Goal: Information Seeking & Learning: Learn about a topic

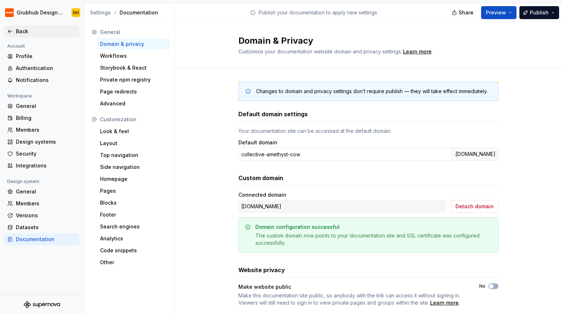
click at [9, 32] on icon at bounding box center [9, 31] width 3 height 3
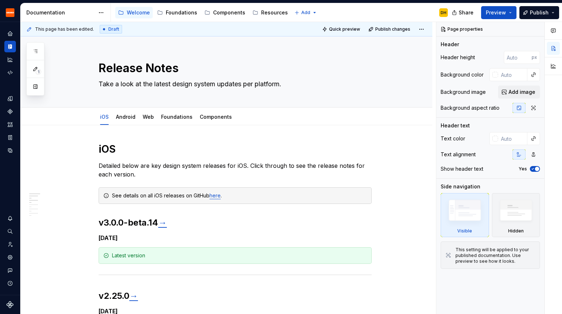
click at [82, 10] on div "Documentation" at bounding box center [60, 12] width 68 height 7
click at [216, 16] on div "Components" at bounding box center [224, 12] width 41 height 9
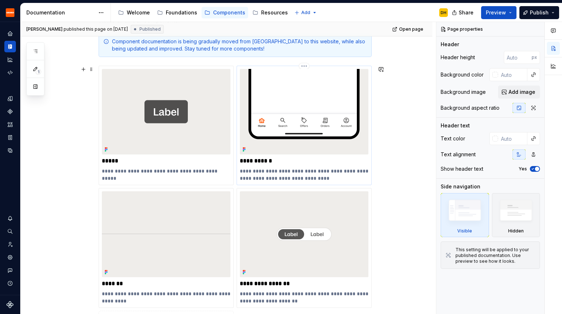
scroll to position [163, 0]
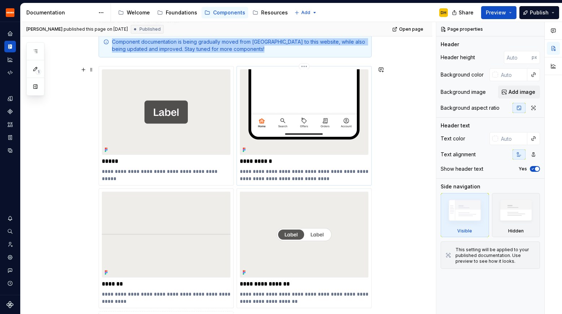
click at [263, 128] on img at bounding box center [304, 112] width 129 height 86
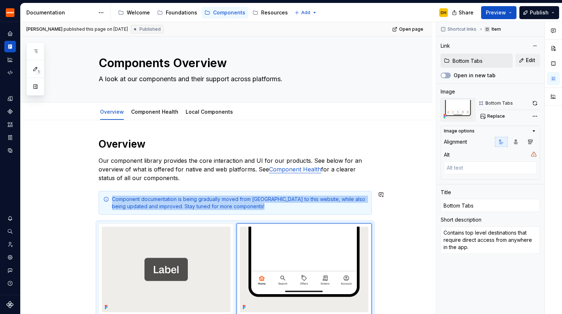
scroll to position [0, 0]
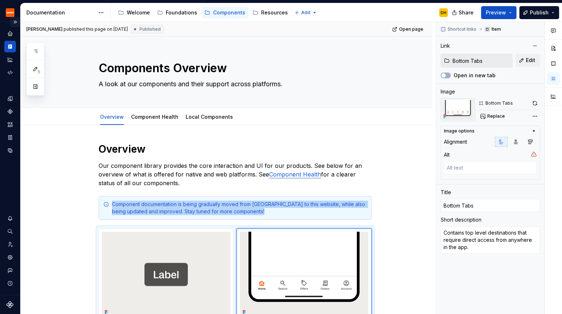
click at [16, 23] on button "Expand sidebar" at bounding box center [15, 22] width 10 height 10
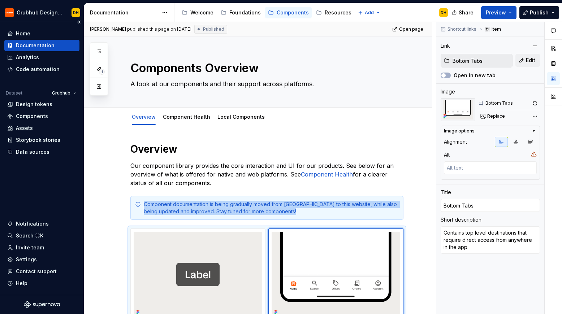
click at [45, 42] on div "Documentation" at bounding box center [35, 45] width 39 height 7
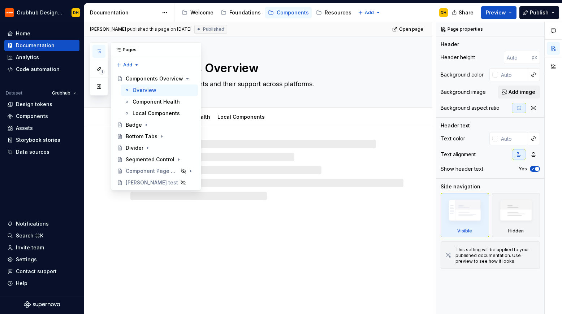
click at [102, 53] on button "button" at bounding box center [98, 51] width 13 height 13
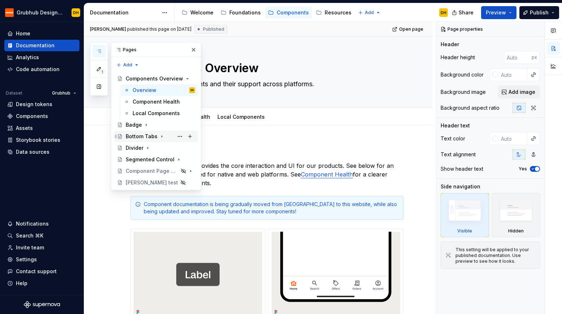
click at [139, 135] on div "Bottom Tabs" at bounding box center [142, 136] width 32 height 7
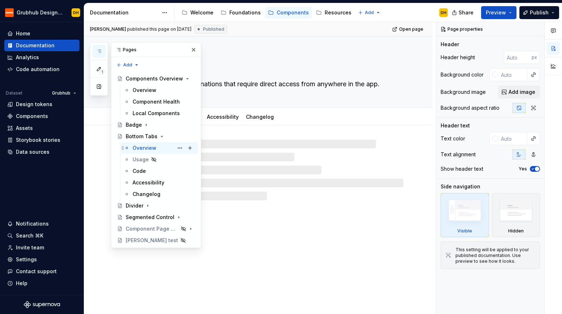
click at [134, 146] on div "Overview" at bounding box center [145, 147] width 24 height 7
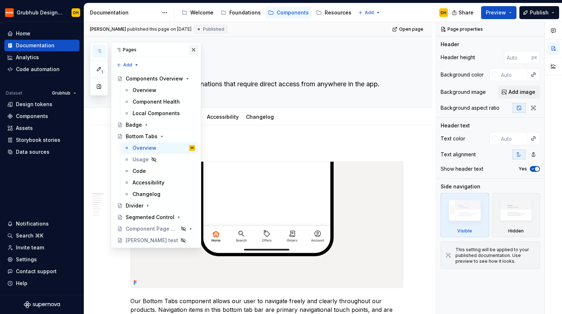
click at [193, 49] on button "button" at bounding box center [194, 50] width 10 height 10
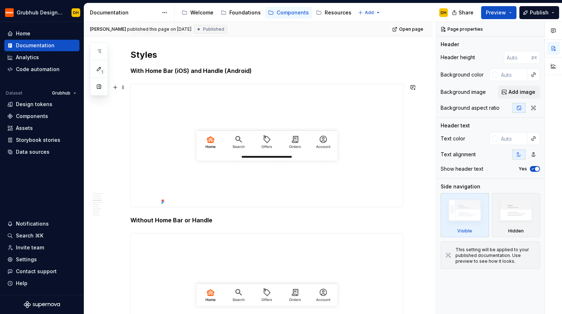
scroll to position [665, 0]
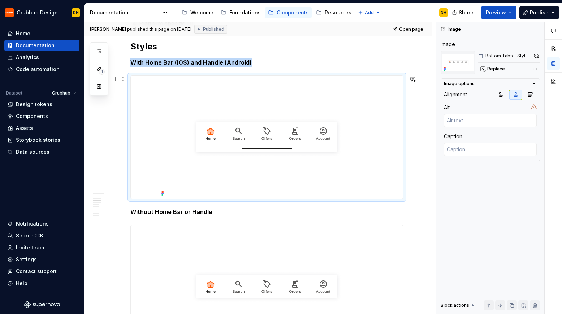
click at [236, 140] on img at bounding box center [267, 137] width 217 height 123
click at [420, 213] on div "**********" at bounding box center [258, 216] width 348 height 1512
click at [430, 187] on div "**********" at bounding box center [258, 216] width 348 height 1512
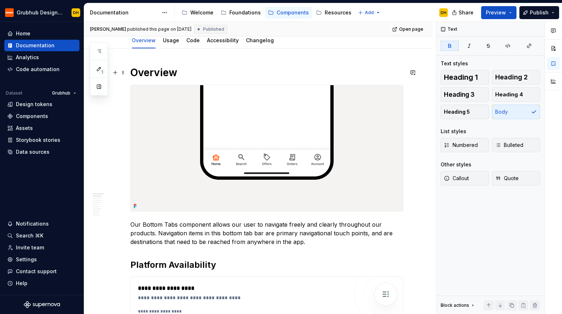
scroll to position [0, 0]
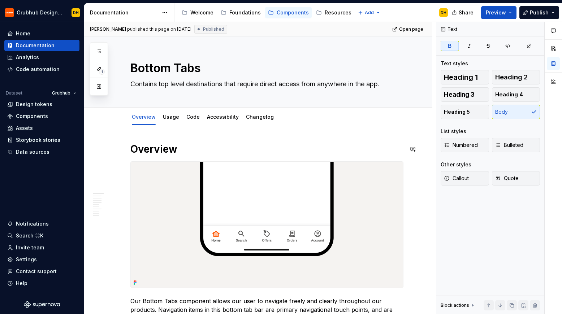
type textarea "*"
